Goal: Book appointment/travel/reservation

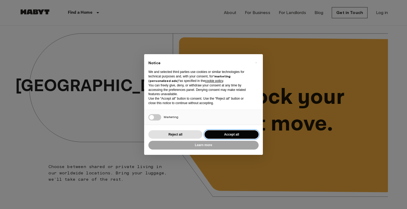
click at [228, 135] on button "Accept all" at bounding box center [231, 134] width 54 height 9
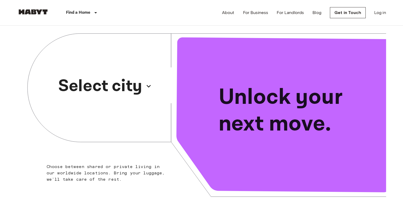
click at [121, 87] on p "Select city" at bounding box center [100, 86] width 84 height 25
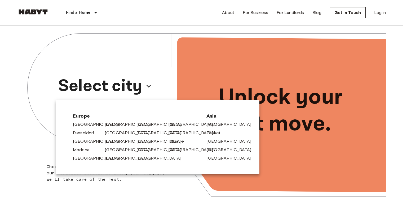
click at [174, 144] on link "Milan" at bounding box center [176, 141] width 15 height 6
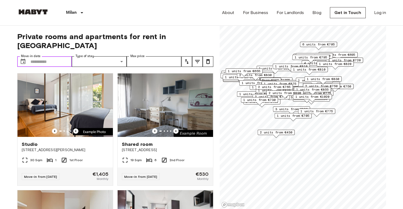
click at [58, 56] on input "Move-in date" at bounding box center [51, 61] width 42 height 11
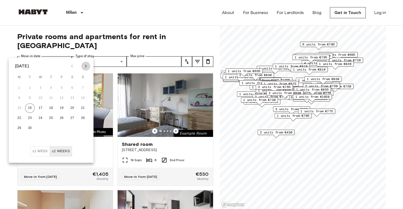
click at [84, 67] on icon "Next month" at bounding box center [86, 66] width 6 height 6
click at [31, 98] on button "7" at bounding box center [30, 98] width 10 height 10
type input "**********"
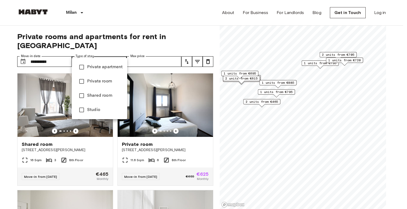
click at [103, 54] on div at bounding box center [203, 104] width 407 height 209
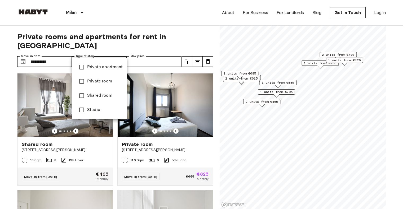
click at [161, 39] on div at bounding box center [203, 104] width 407 height 209
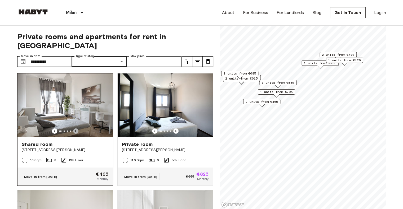
click at [73, 129] on icon "Previous image" at bounding box center [75, 131] width 5 height 5
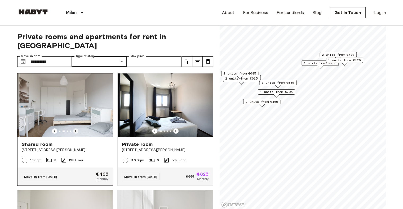
click at [73, 129] on icon "Previous image" at bounding box center [75, 131] width 5 height 5
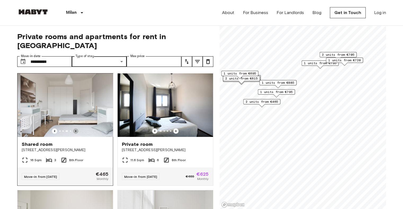
click at [73, 129] on icon "Previous image" at bounding box center [75, 131] width 5 height 5
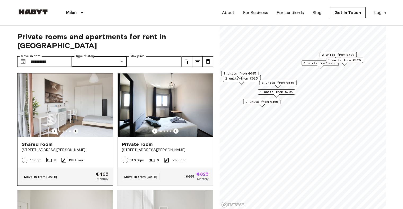
click at [73, 129] on icon "Previous image" at bounding box center [75, 131] width 5 height 5
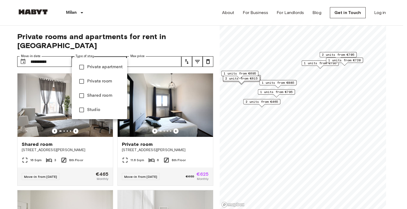
click at [101, 73] on li "Private apartment" at bounding box center [99, 67] width 55 height 14
type input "**********"
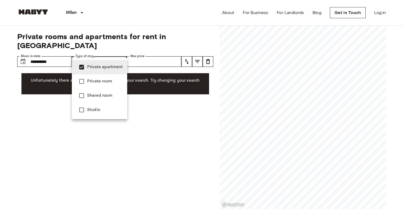
click at [106, 71] on li "Private apartment" at bounding box center [99, 67] width 55 height 14
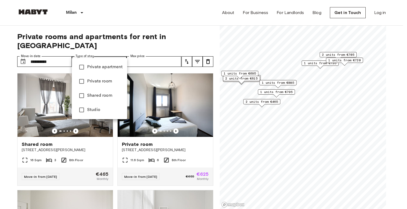
click at [102, 85] on li "Private room" at bounding box center [99, 81] width 55 height 14
type input "**********"
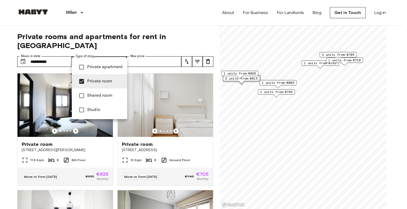
click at [196, 29] on div at bounding box center [203, 104] width 407 height 209
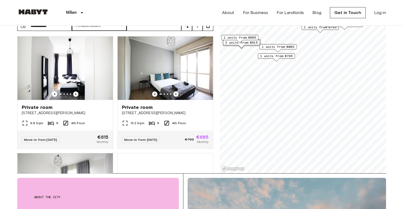
scroll to position [106, 0]
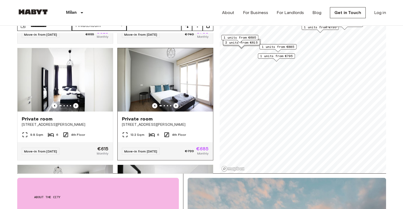
click at [175, 105] on icon "Previous image" at bounding box center [175, 106] width 1 height 2
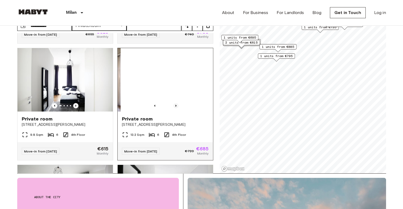
click at [175, 105] on icon "Previous image" at bounding box center [175, 106] width 1 height 2
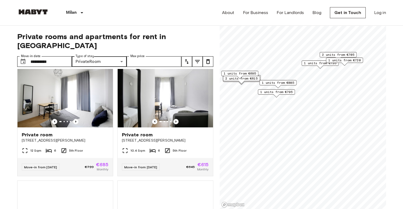
scroll to position [303, 0]
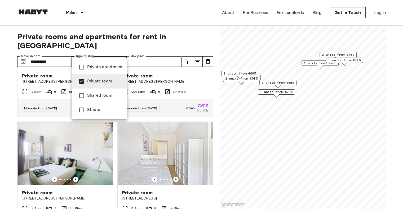
click at [95, 79] on span "Private room" at bounding box center [105, 81] width 36 height 6
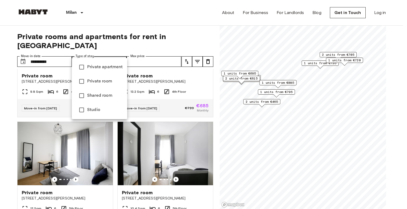
click at [91, 110] on span "Studio" at bounding box center [105, 110] width 36 height 6
type input "******"
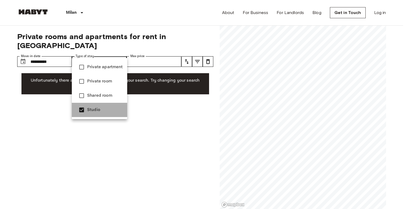
click at [98, 109] on span "Studio" at bounding box center [105, 110] width 36 height 6
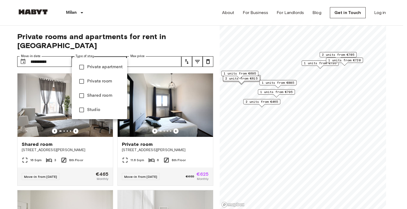
click at [161, 18] on div at bounding box center [203, 104] width 407 height 209
